Goal: Find contact information: Find contact information

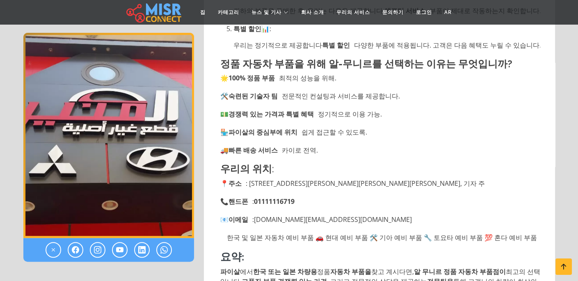
scroll to position [943, 0]
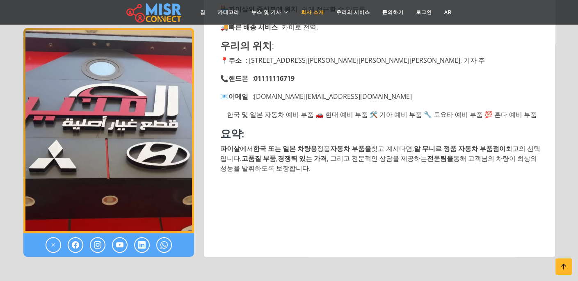
click at [310, 12] on font "회사 소개" at bounding box center [312, 12] width 23 height 6
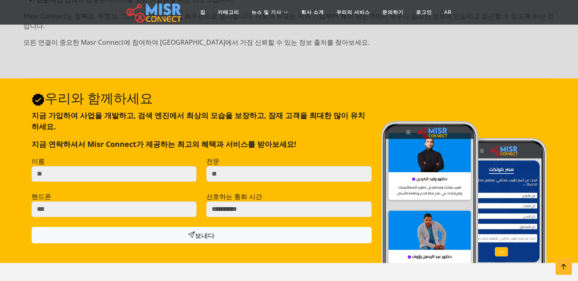
scroll to position [413, 0]
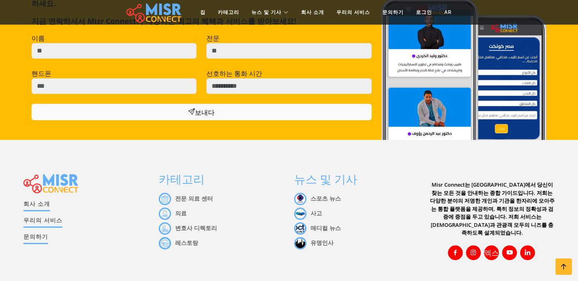
click at [32, 232] on font "문의하기" at bounding box center [35, 236] width 25 height 8
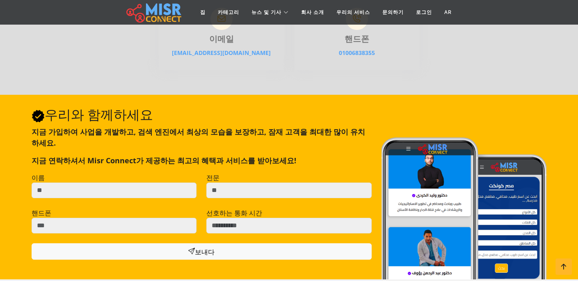
scroll to position [205, 0]
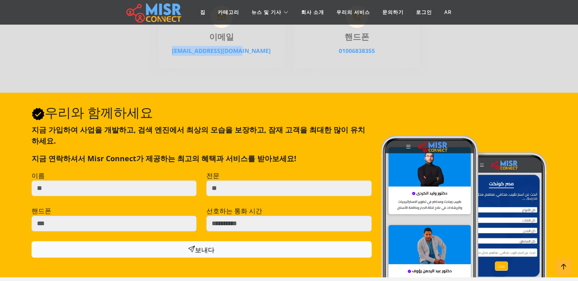
drag, startPoint x: 255, startPoint y: 59, endPoint x: 156, endPoint y: 58, distance: 99.6
click at [156, 58] on div "이메일 [EMAIL_ADDRESS][DOMAIN_NAME]" at bounding box center [221, 28] width 135 height 80
copy font "[EMAIL_ADDRESS][DOMAIN_NAME]"
click at [231, 280] on html "집 카테고리 뉴스 및 기사 스포츠 뉴스 사고 매디컬 뉴스 유명인사 자동차 뉴스 이집트 뉴스 회사 소개 우리의 서비스 문의하기 로그인 AR 문의…" at bounding box center [289, 126] width 578 height 662
